Goal: Information Seeking & Learning: Learn about a topic

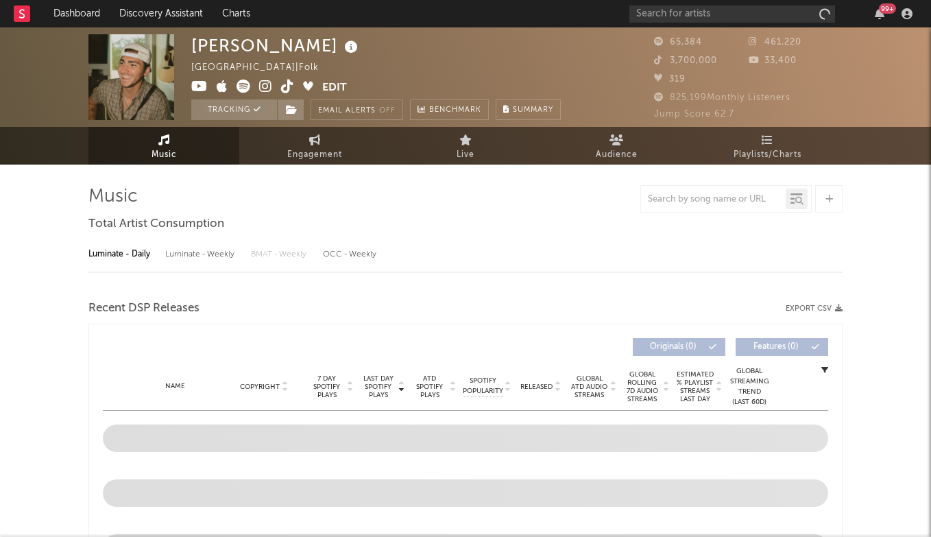
select select "6m"
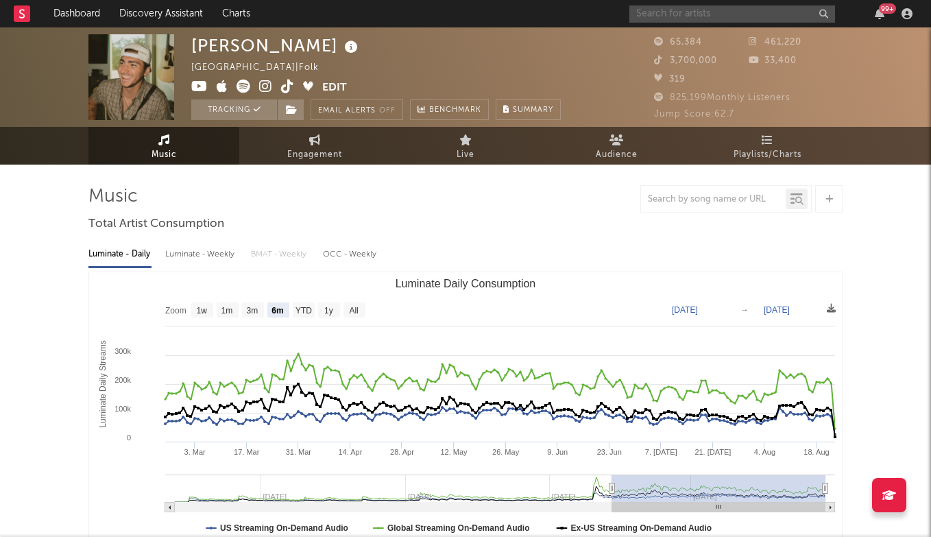
click at [716, 17] on input "text" at bounding box center [732, 13] width 206 height 17
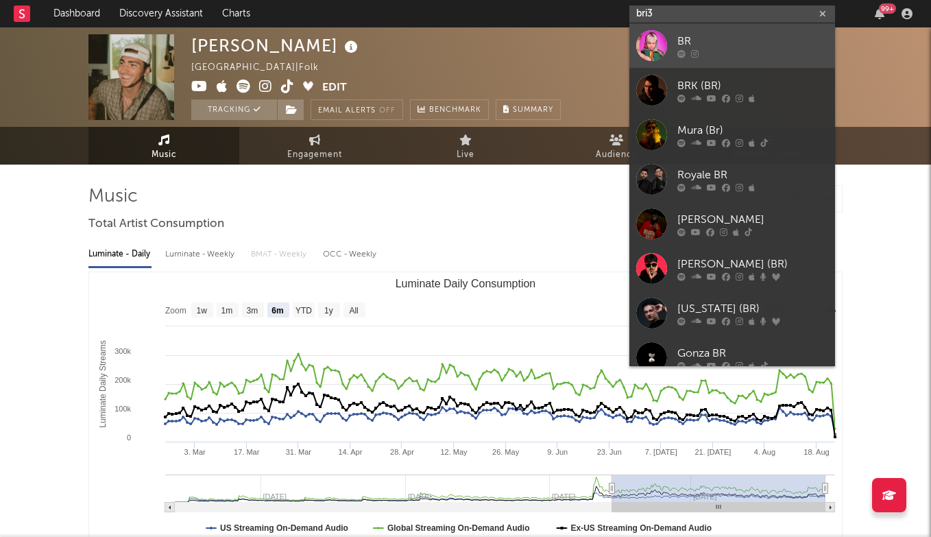
type input "bri3"
click at [701, 50] on div at bounding box center [752, 53] width 151 height 8
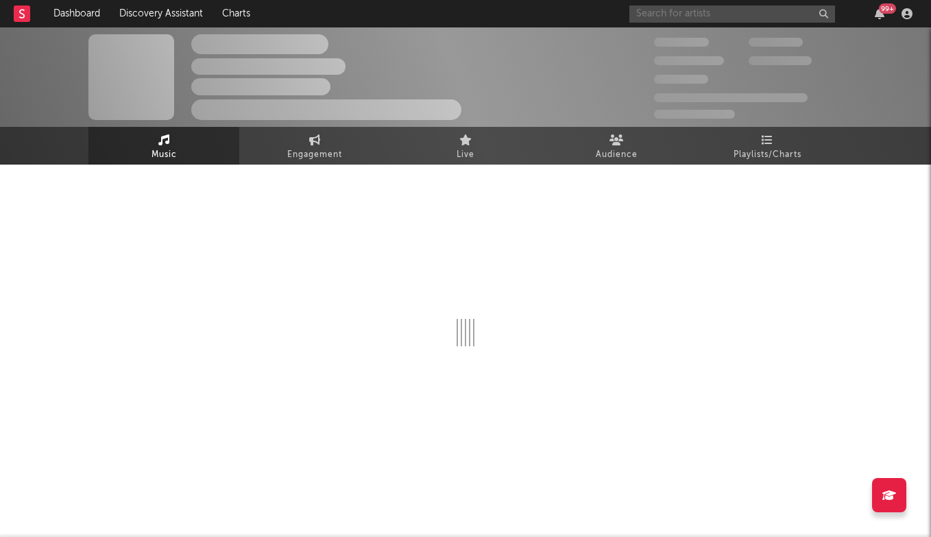
click at [682, 19] on input "text" at bounding box center [732, 13] width 206 height 17
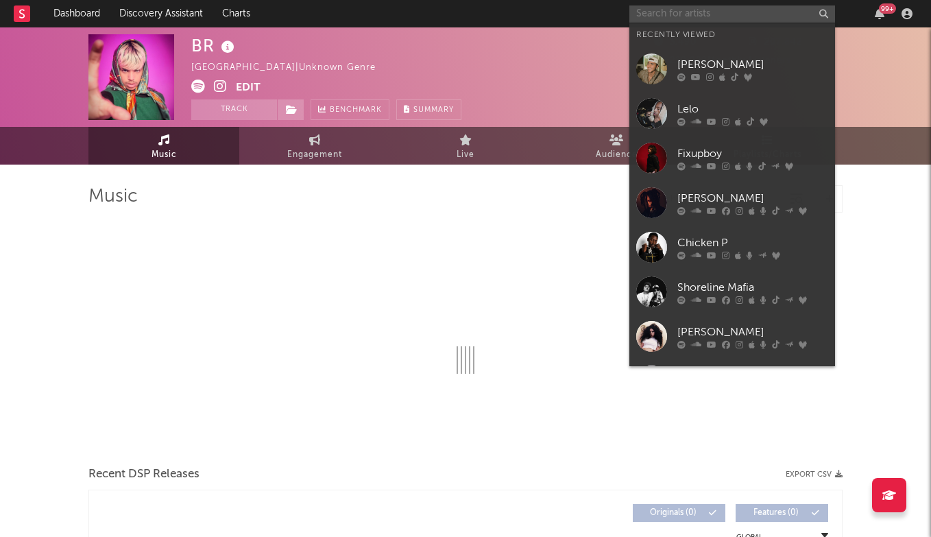
select select "6m"
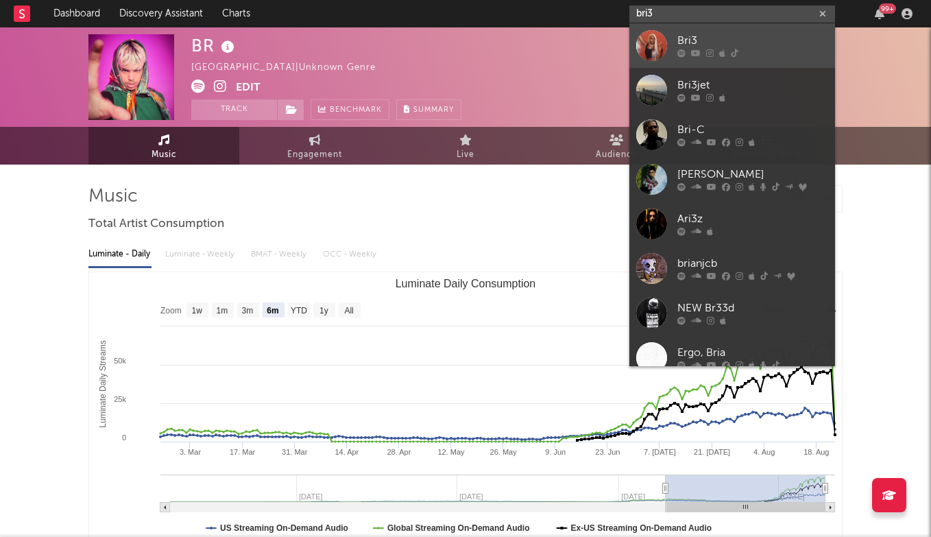
type input "bri3"
click at [695, 41] on div "Bri3" at bounding box center [752, 41] width 151 height 16
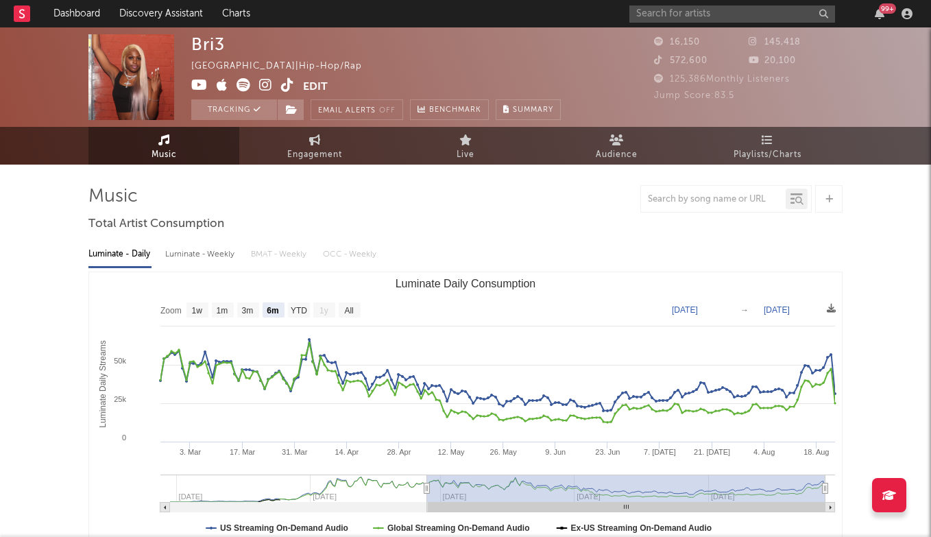
scroll to position [33, 0]
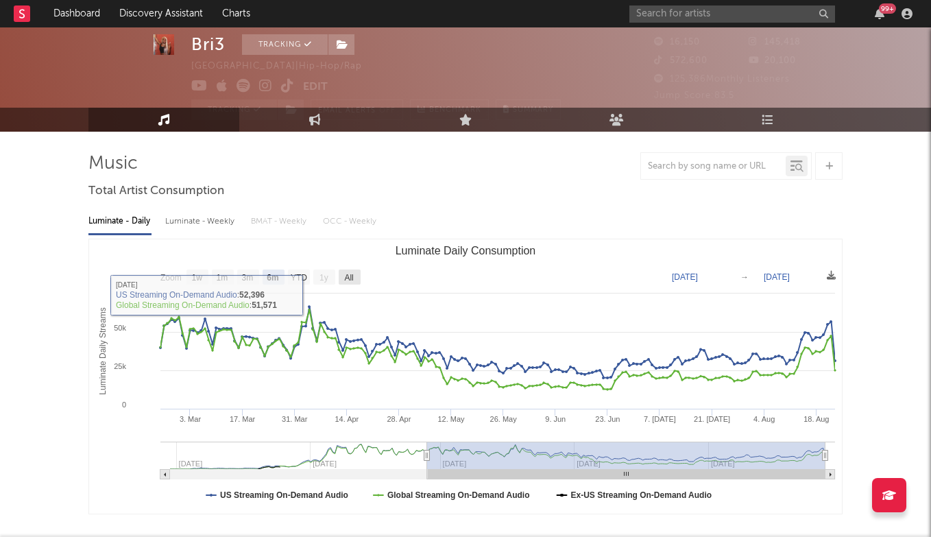
click at [342, 279] on rect "Luminate Daily Consumption" at bounding box center [350, 276] width 22 height 15
select select "All"
type input "[DATE]"
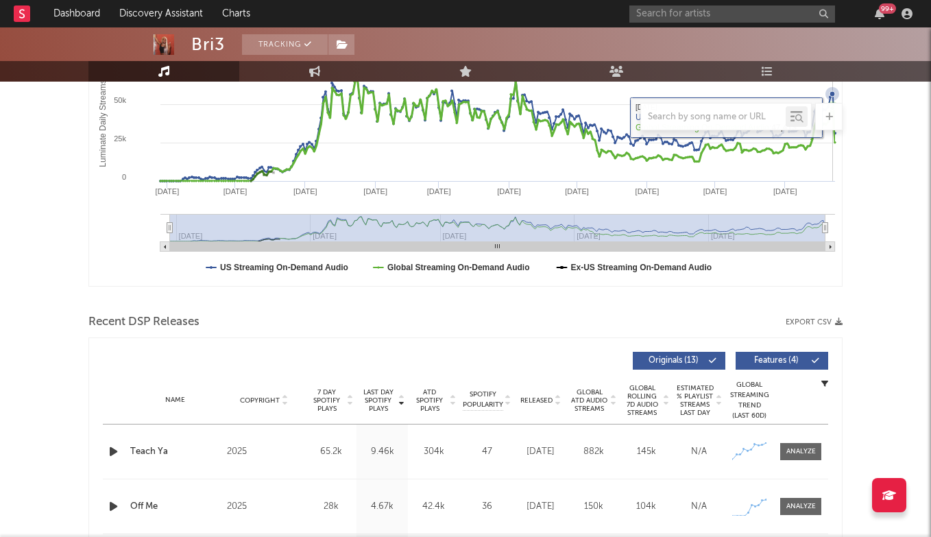
scroll to position [435, 0]
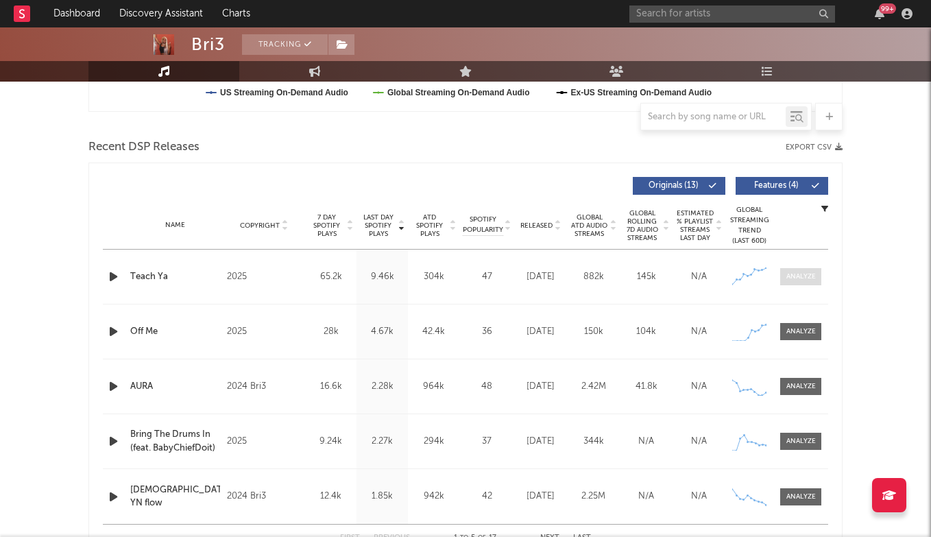
click at [797, 274] on div at bounding box center [800, 276] width 29 height 10
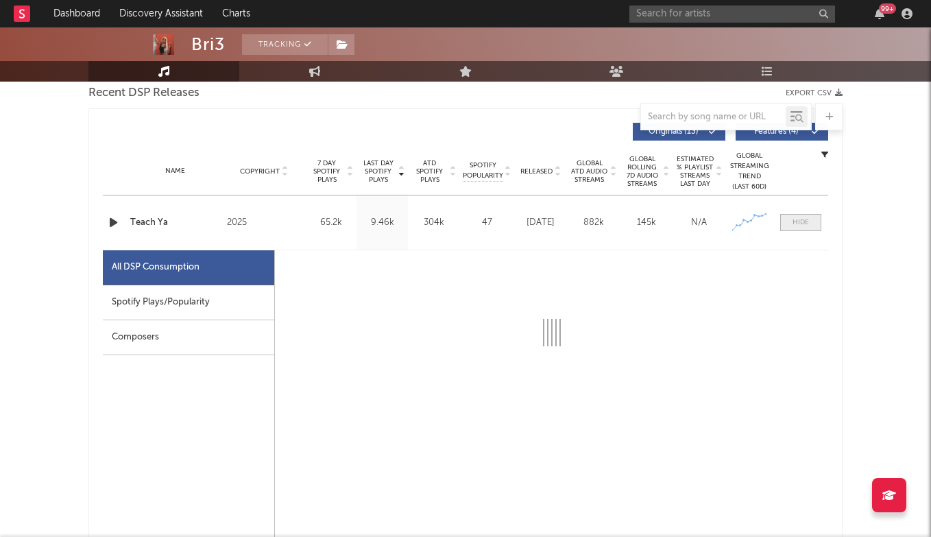
scroll to position [505, 0]
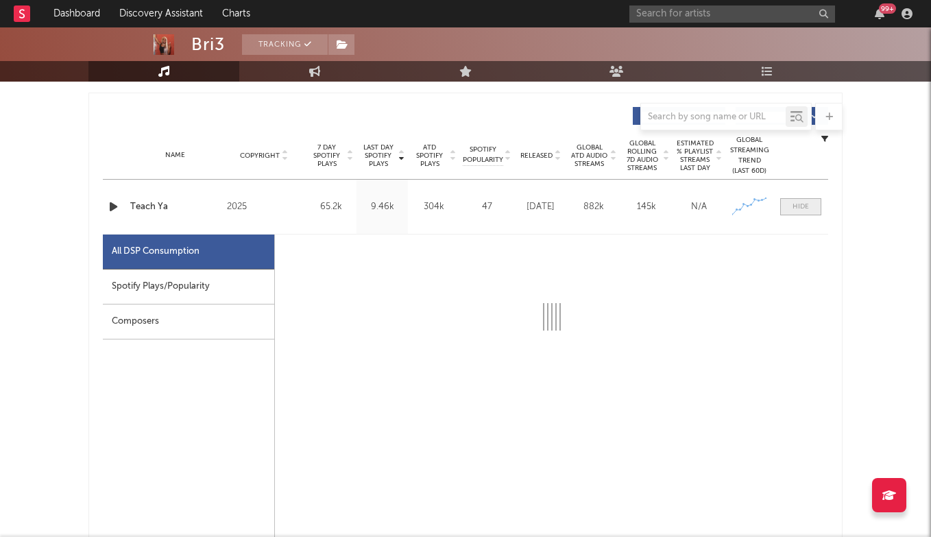
select select "1w"
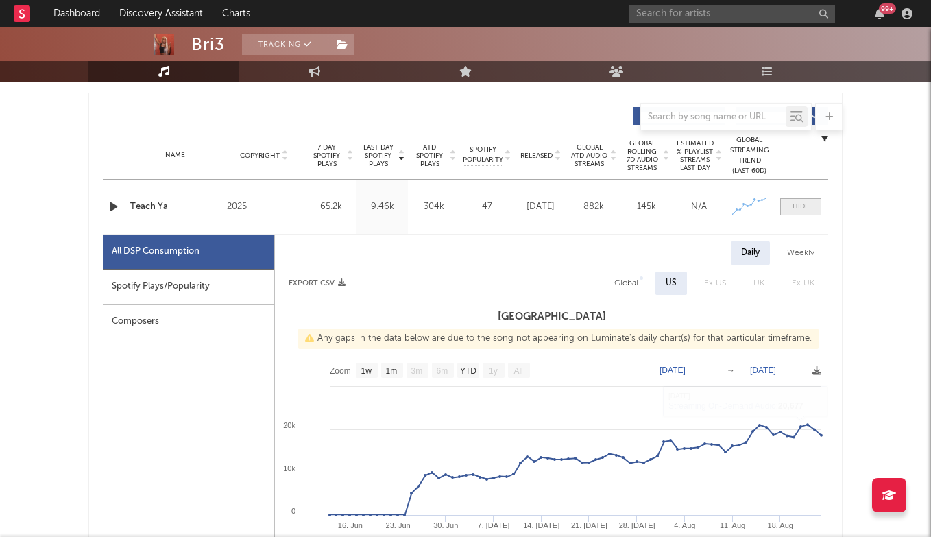
click at [801, 215] on span at bounding box center [800, 206] width 41 height 17
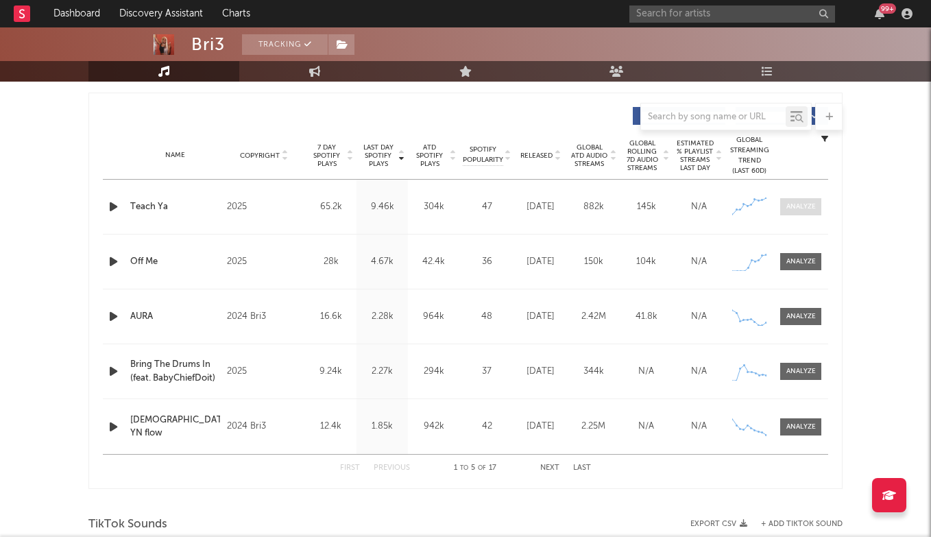
click at [804, 208] on div at bounding box center [800, 207] width 29 height 10
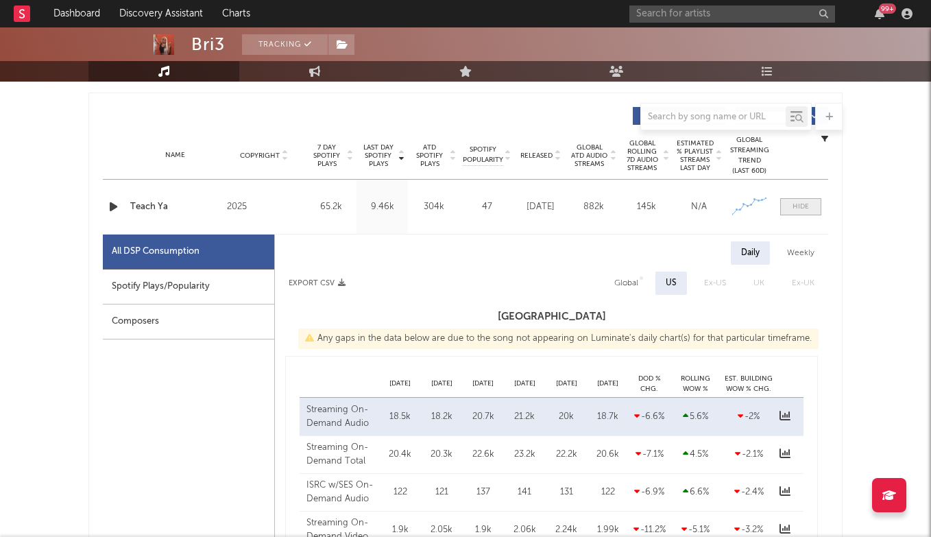
select select "1w"
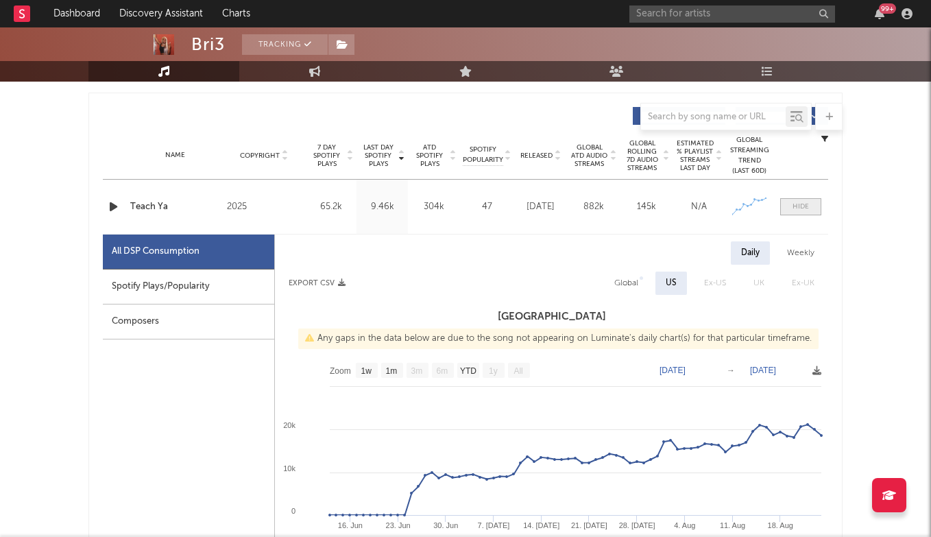
click at [804, 208] on div at bounding box center [801, 207] width 16 height 10
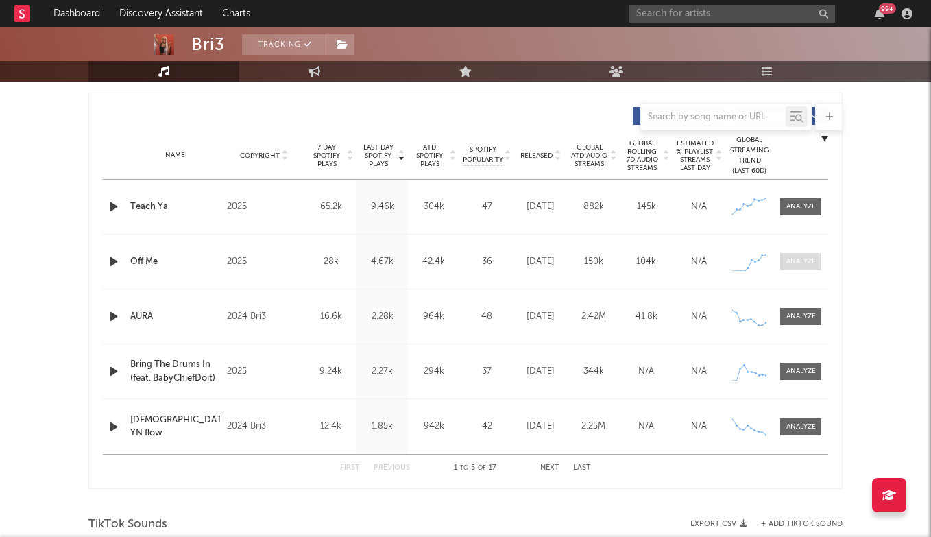
click at [806, 260] on div at bounding box center [800, 261] width 29 height 10
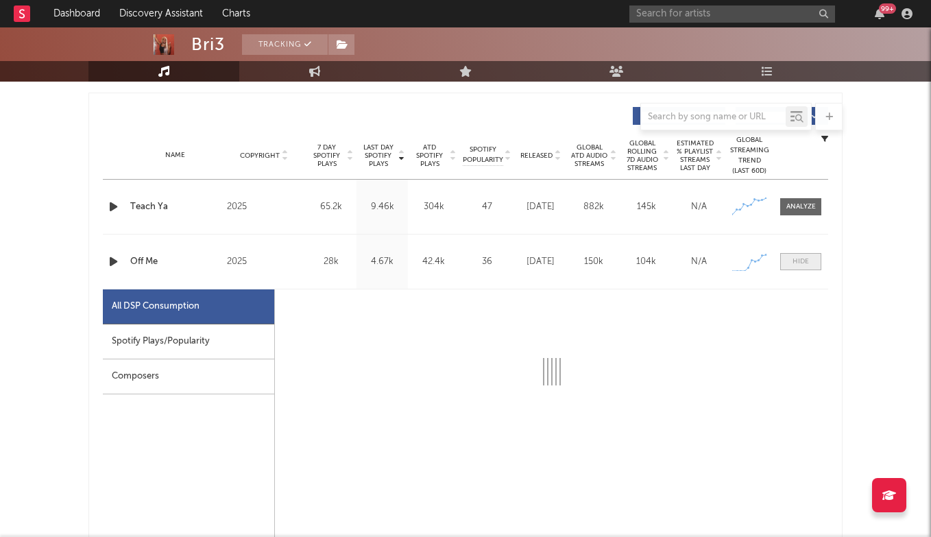
select select "1w"
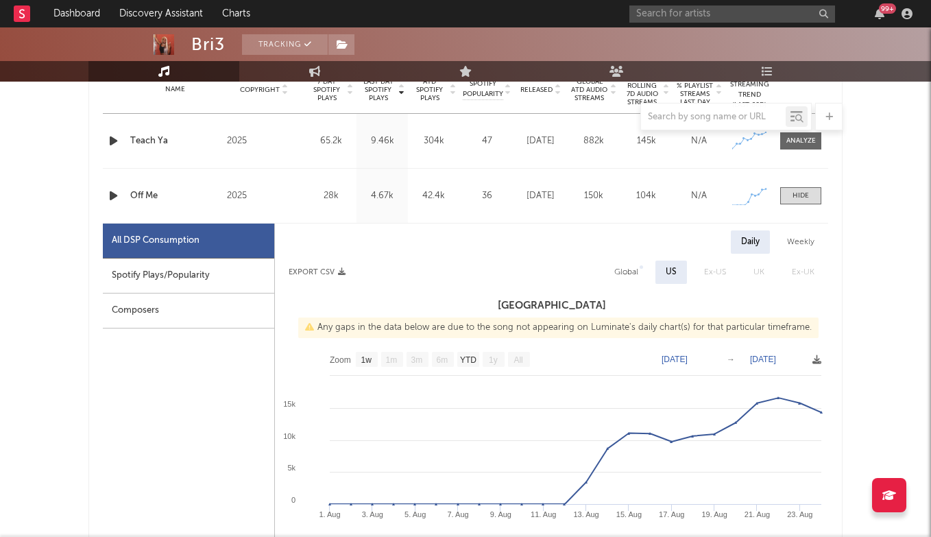
scroll to position [583, 0]
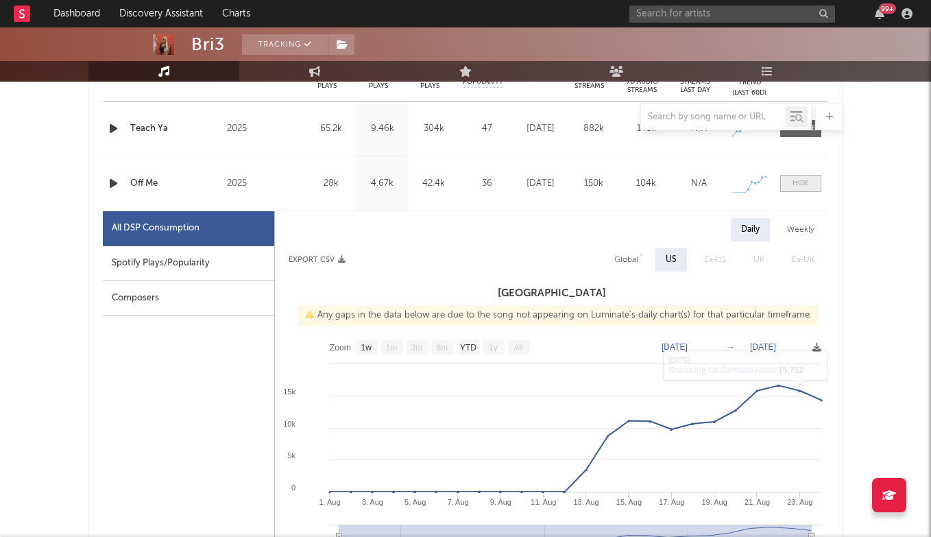
click at [801, 175] on span at bounding box center [800, 183] width 41 height 17
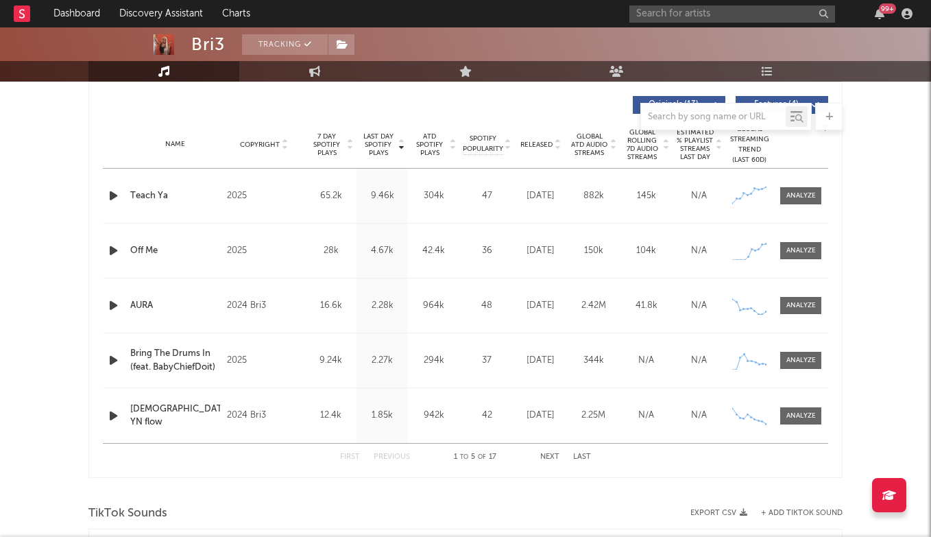
scroll to position [531, 0]
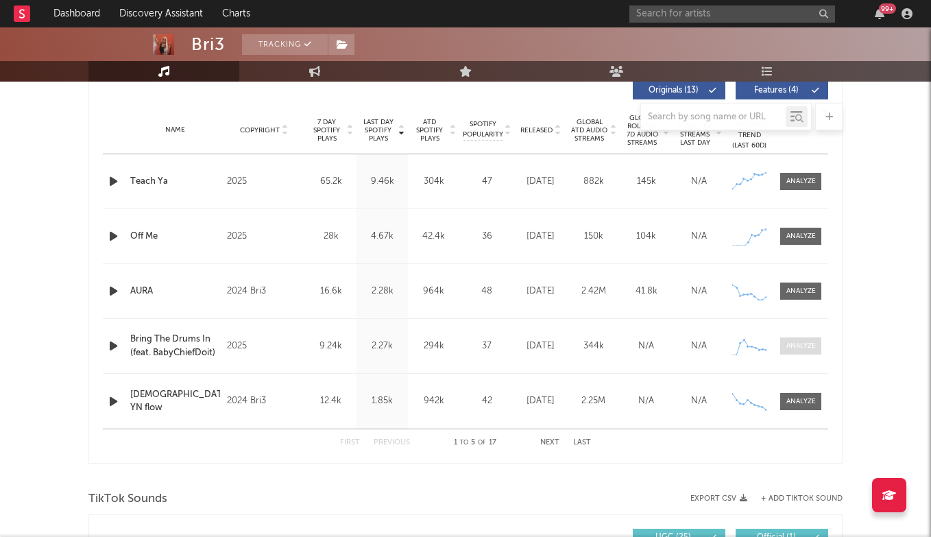
click at [804, 342] on div at bounding box center [800, 346] width 29 height 10
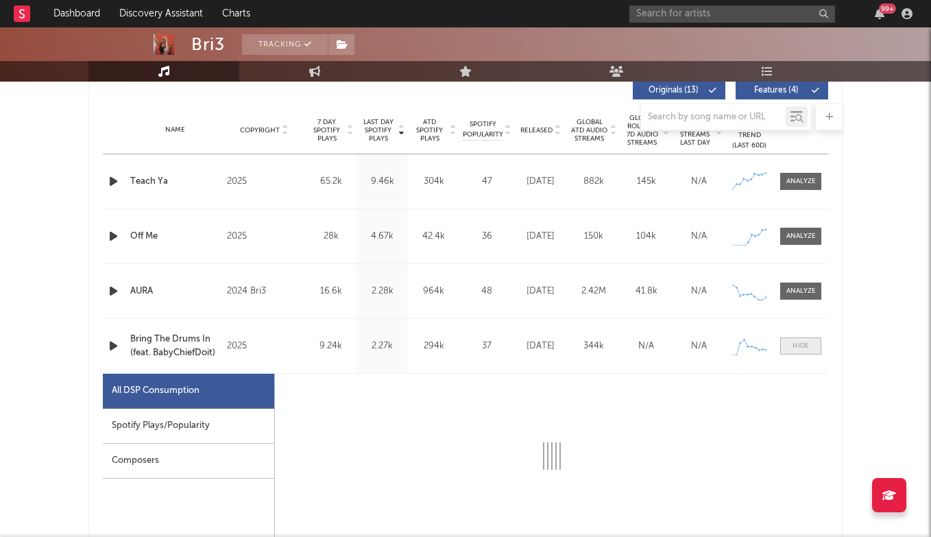
select select "1w"
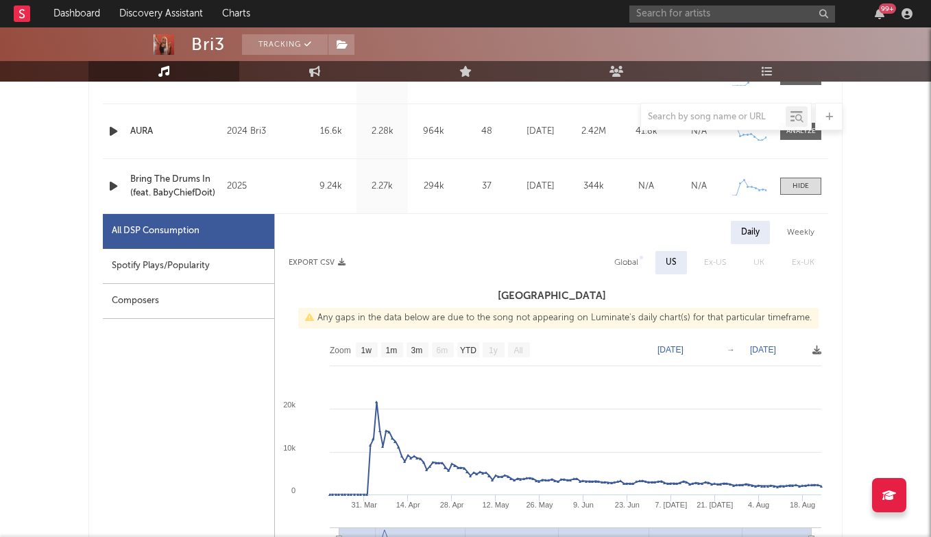
scroll to position [679, 0]
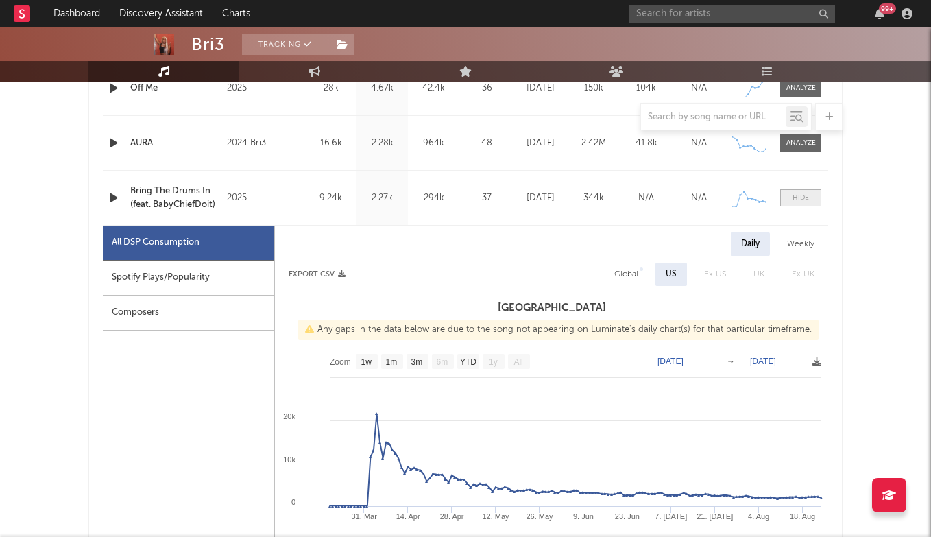
click at [808, 200] on div at bounding box center [801, 198] width 16 height 10
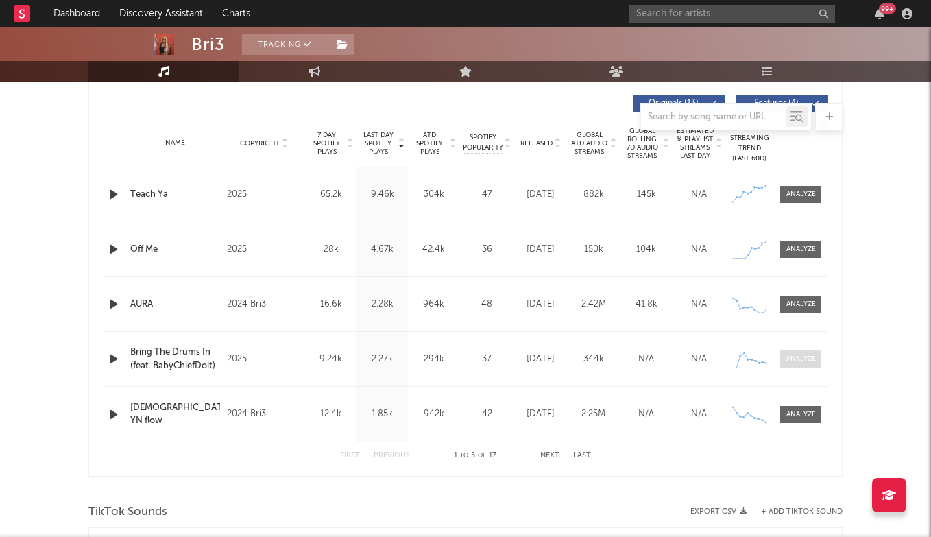
scroll to position [509, 0]
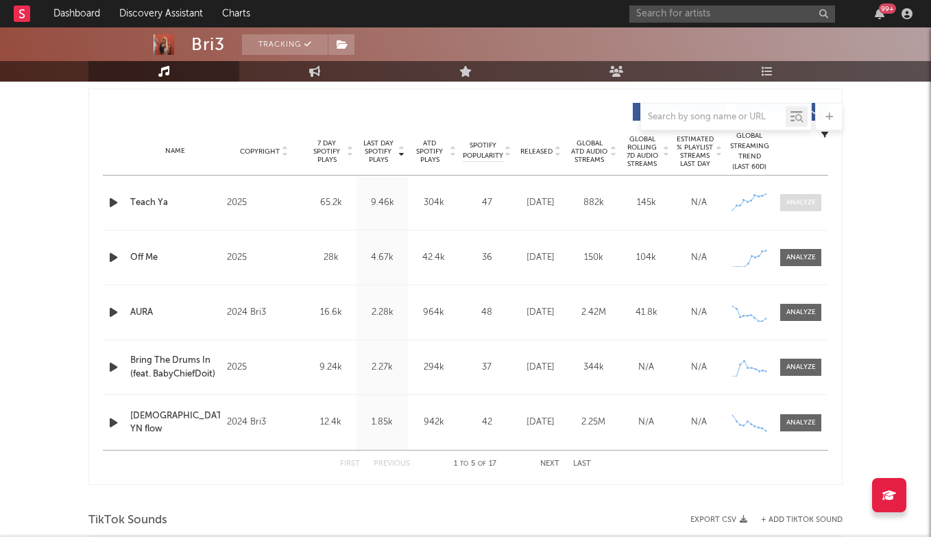
click at [808, 200] on div at bounding box center [800, 202] width 29 height 10
select select "1w"
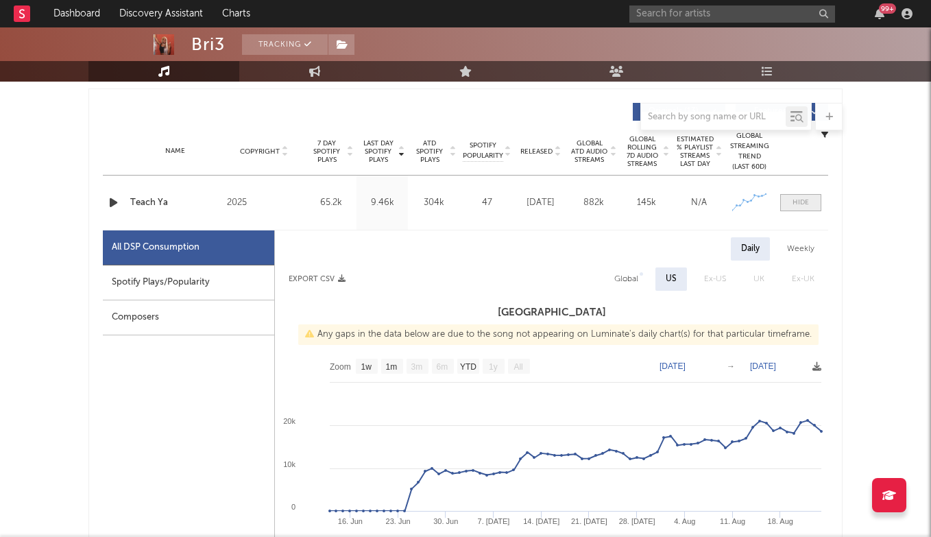
click at [808, 200] on div at bounding box center [801, 202] width 16 height 10
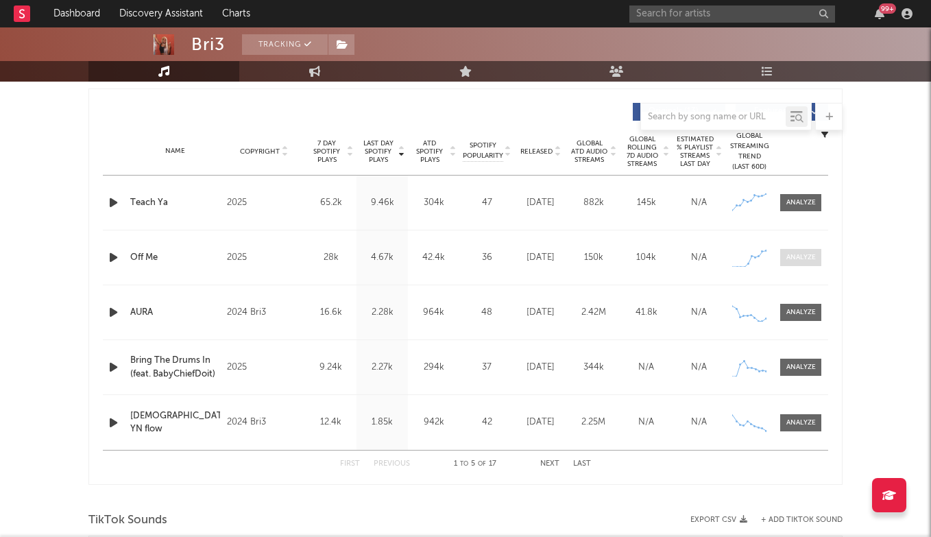
click at [800, 257] on div at bounding box center [800, 257] width 29 height 10
select select "1w"
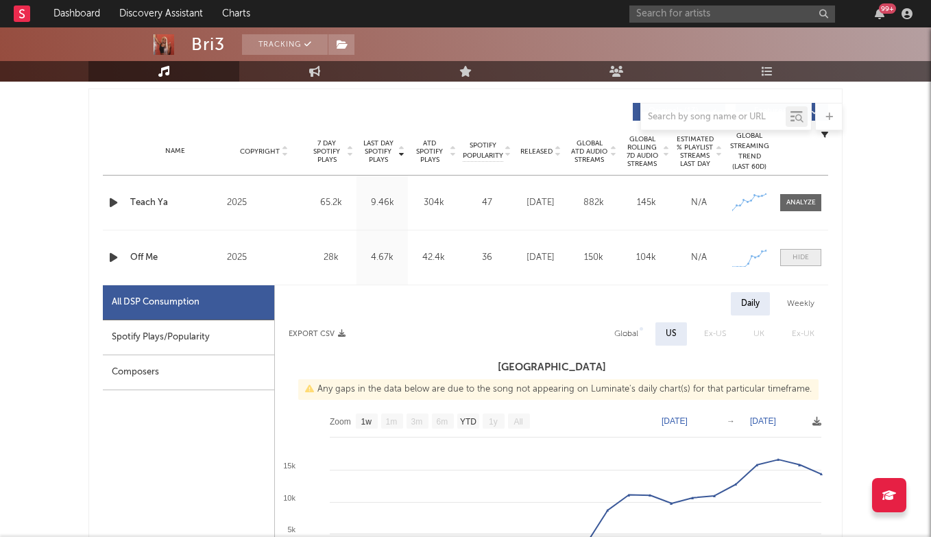
click at [800, 257] on div at bounding box center [801, 257] width 16 height 10
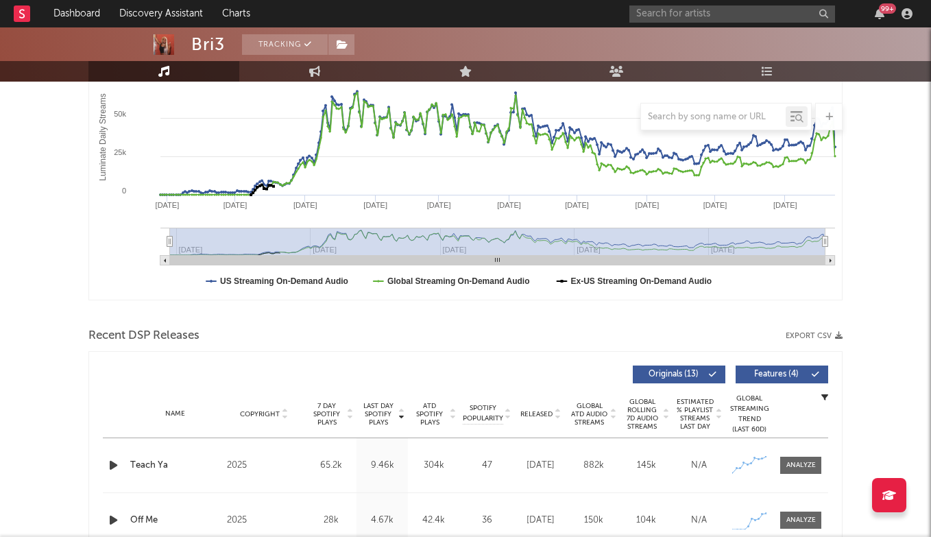
scroll to position [43, 0]
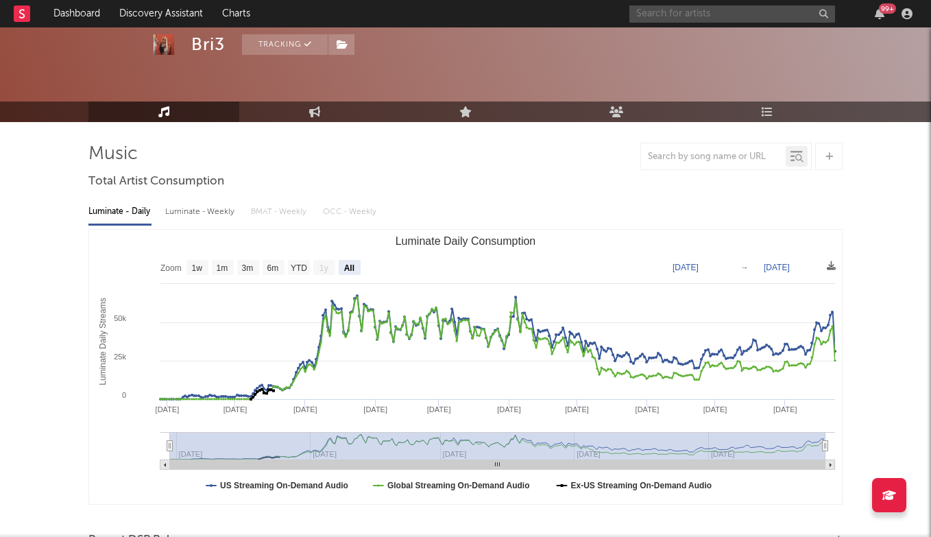
click at [725, 22] on input "text" at bounding box center [732, 13] width 206 height 17
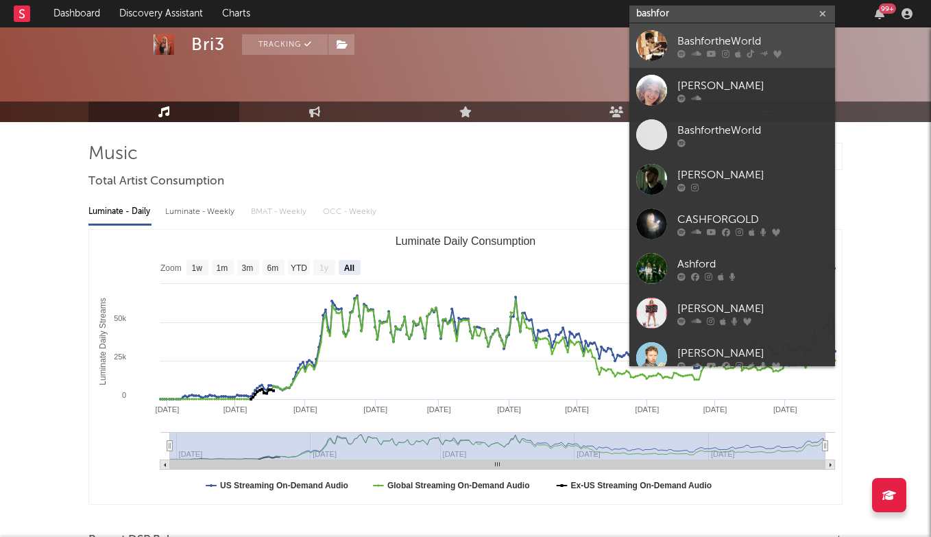
type input "bashfor"
click at [755, 33] on div "BashfortheWorld" at bounding box center [752, 41] width 151 height 16
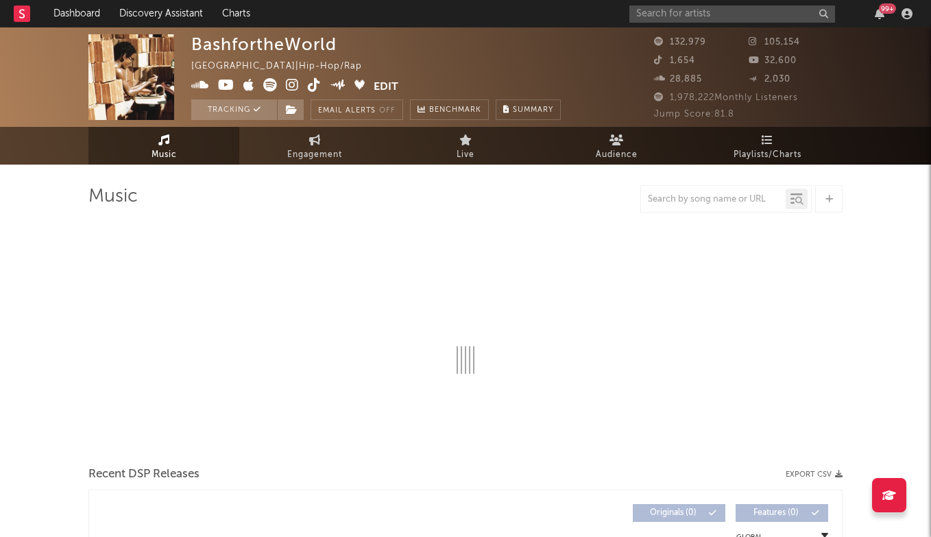
select select "6m"
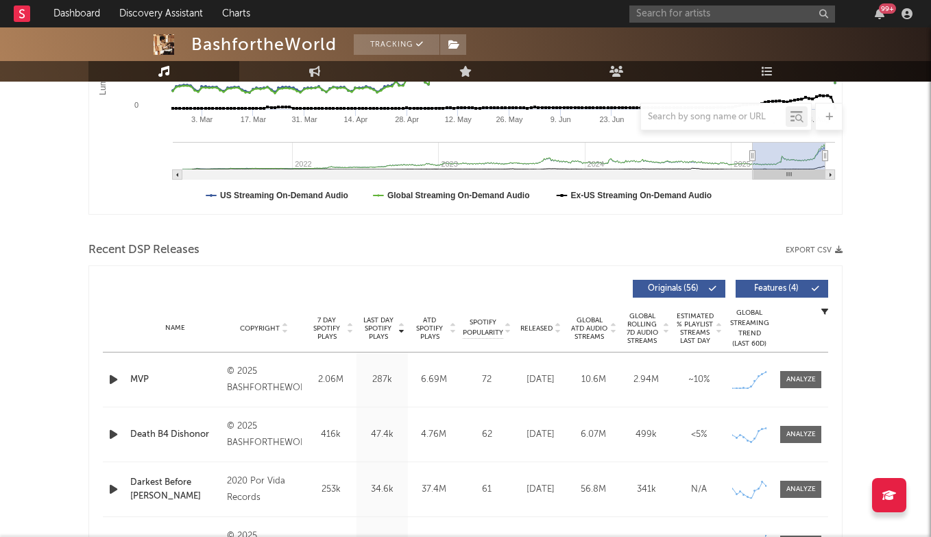
scroll to position [334, 0]
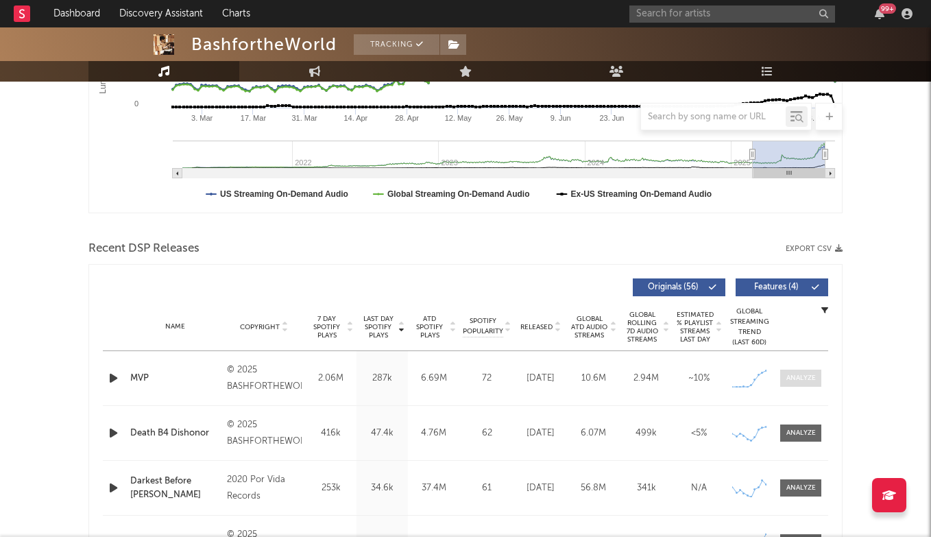
click at [803, 381] on div at bounding box center [800, 378] width 29 height 10
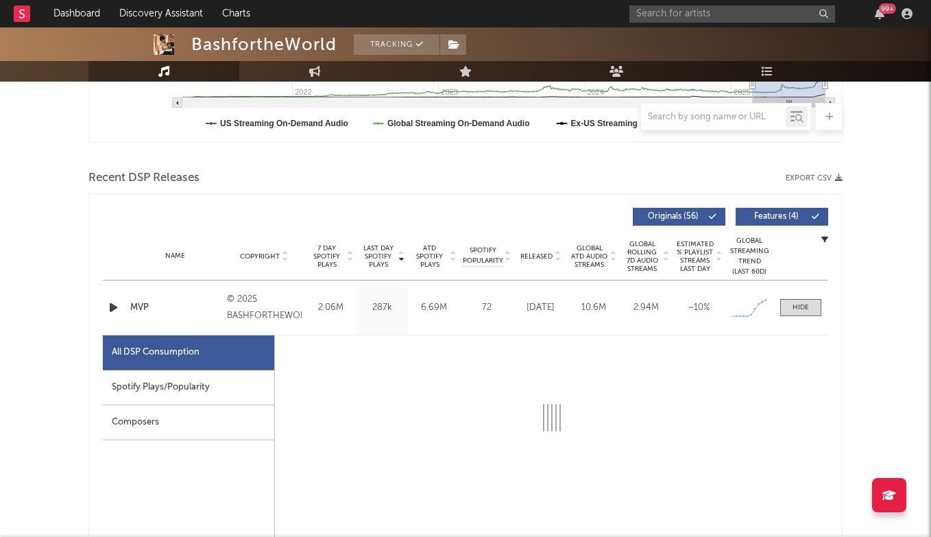
select select "1w"
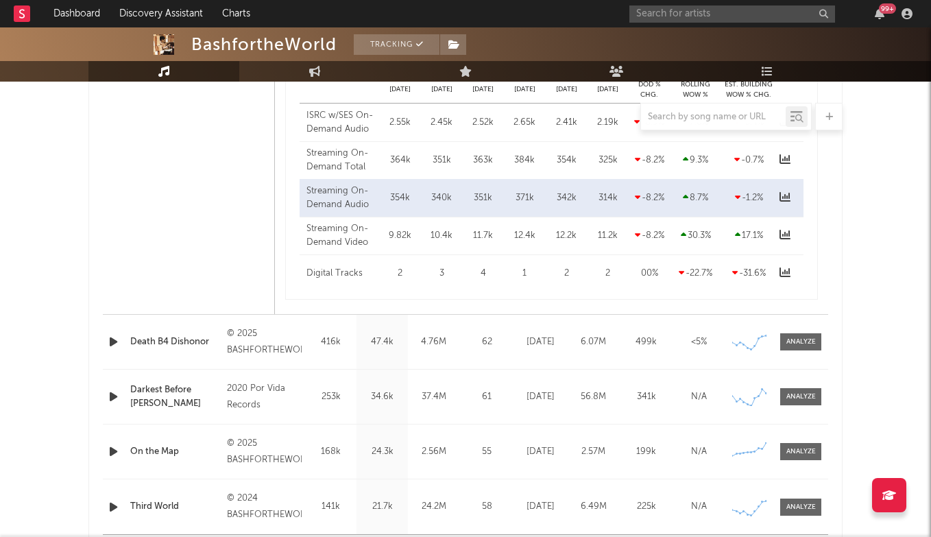
scroll to position [1185, 0]
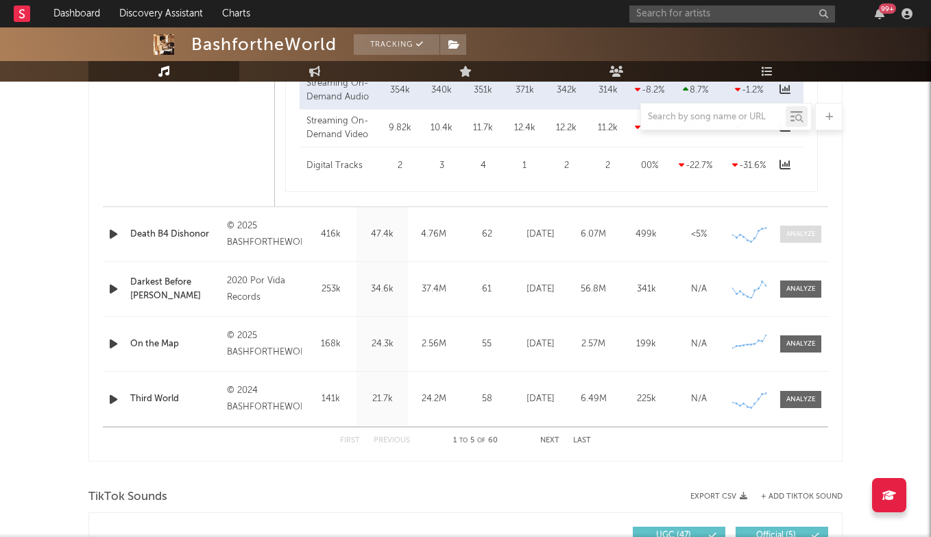
click at [796, 234] on div at bounding box center [800, 234] width 29 height 10
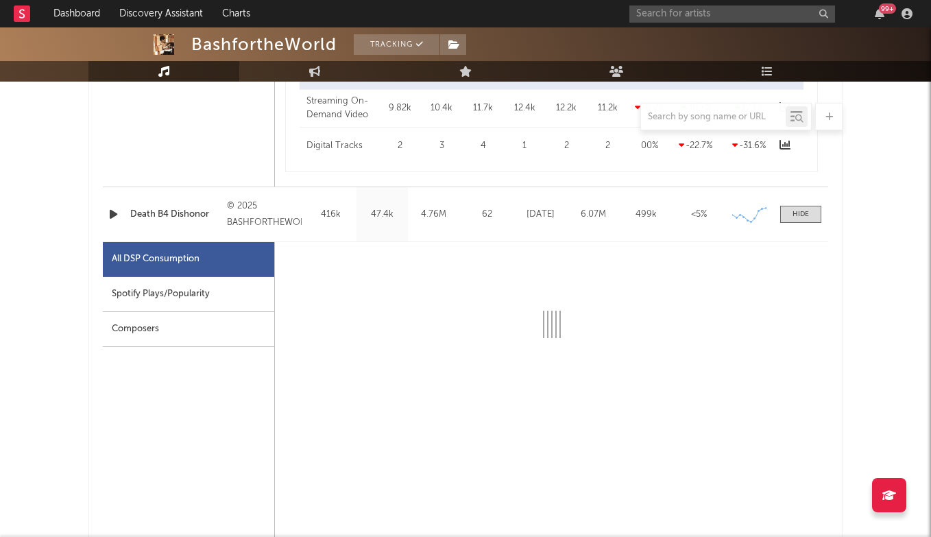
select select "1w"
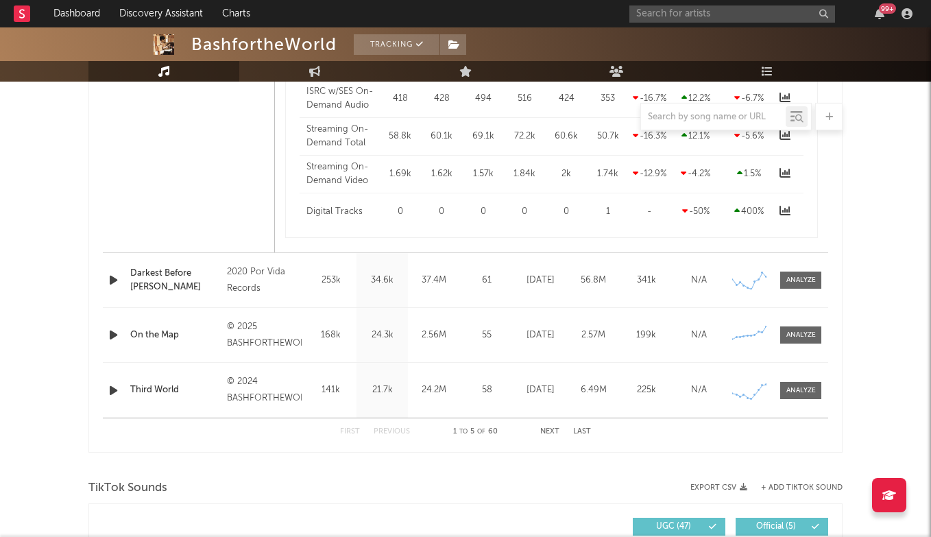
scroll to position [1825, 0]
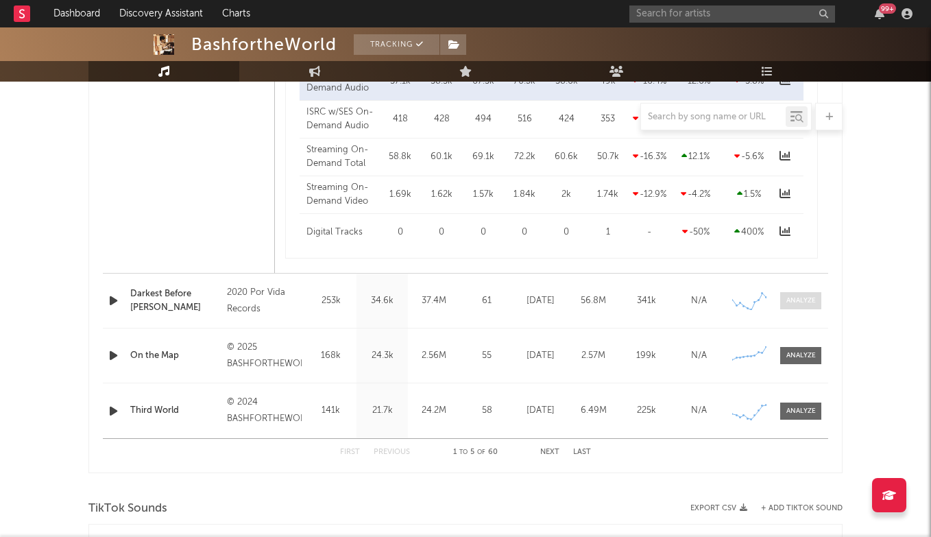
click at [788, 304] on div at bounding box center [800, 300] width 29 height 10
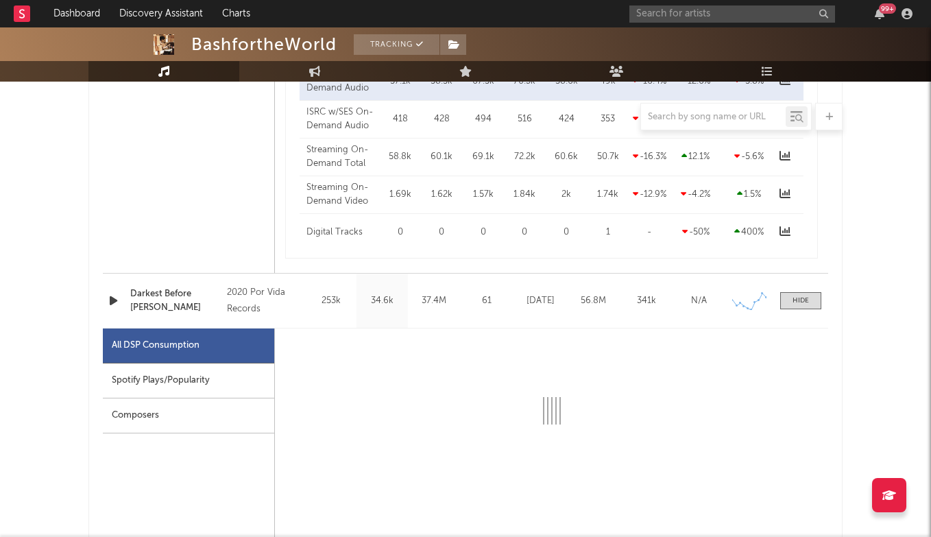
scroll to position [1862, 0]
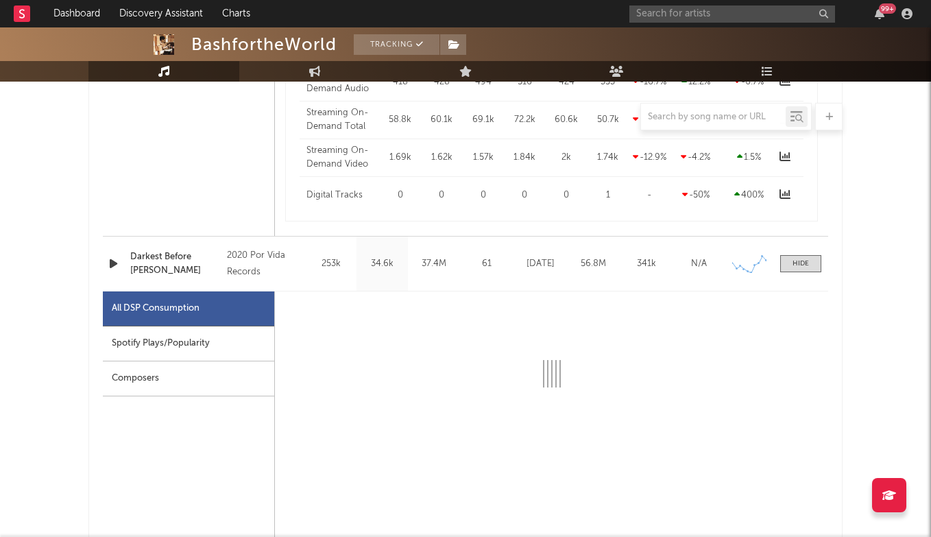
select select "6m"
